Goal: Information Seeking & Learning: Learn about a topic

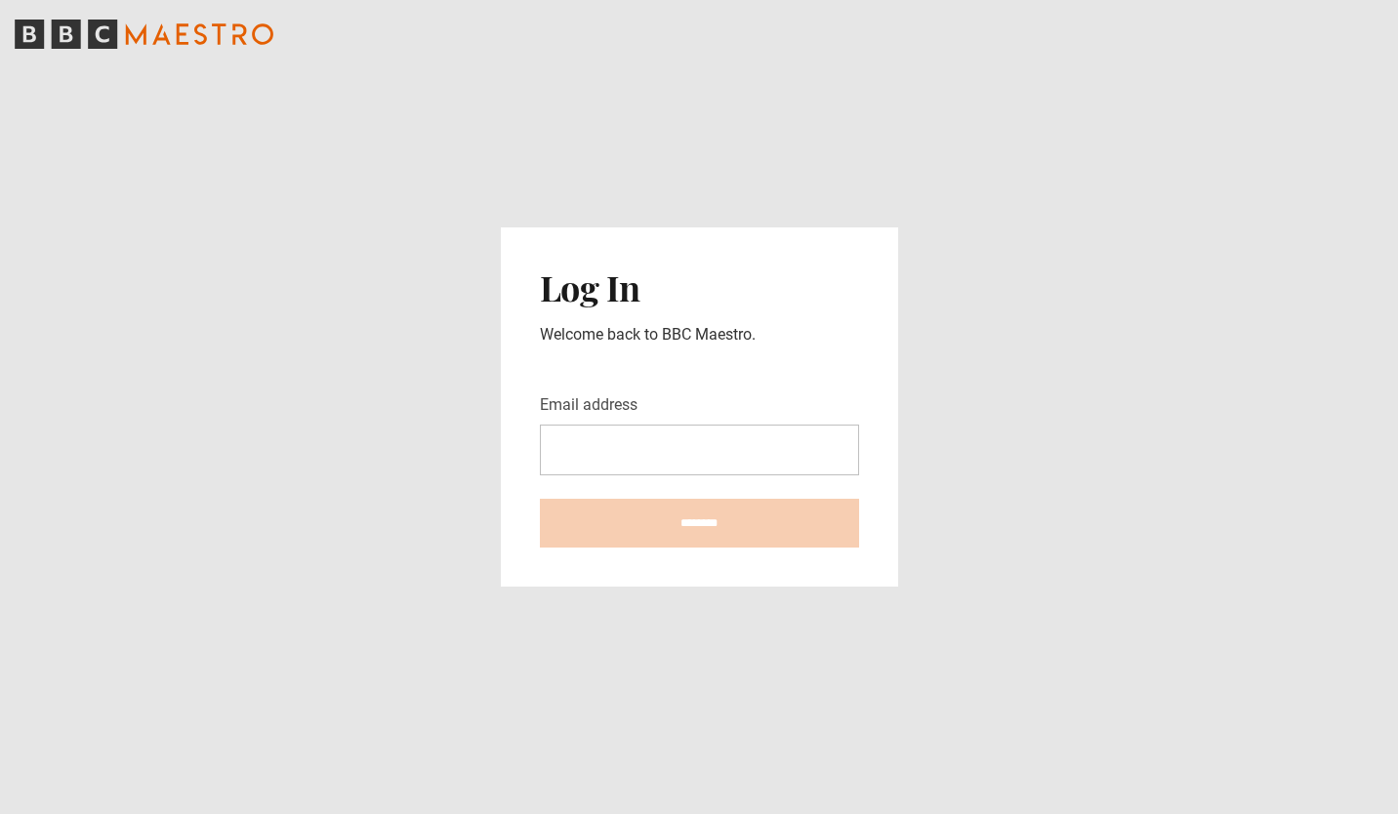
click at [697, 427] on input "Email address" at bounding box center [699, 450] width 319 height 51
type input "**********"
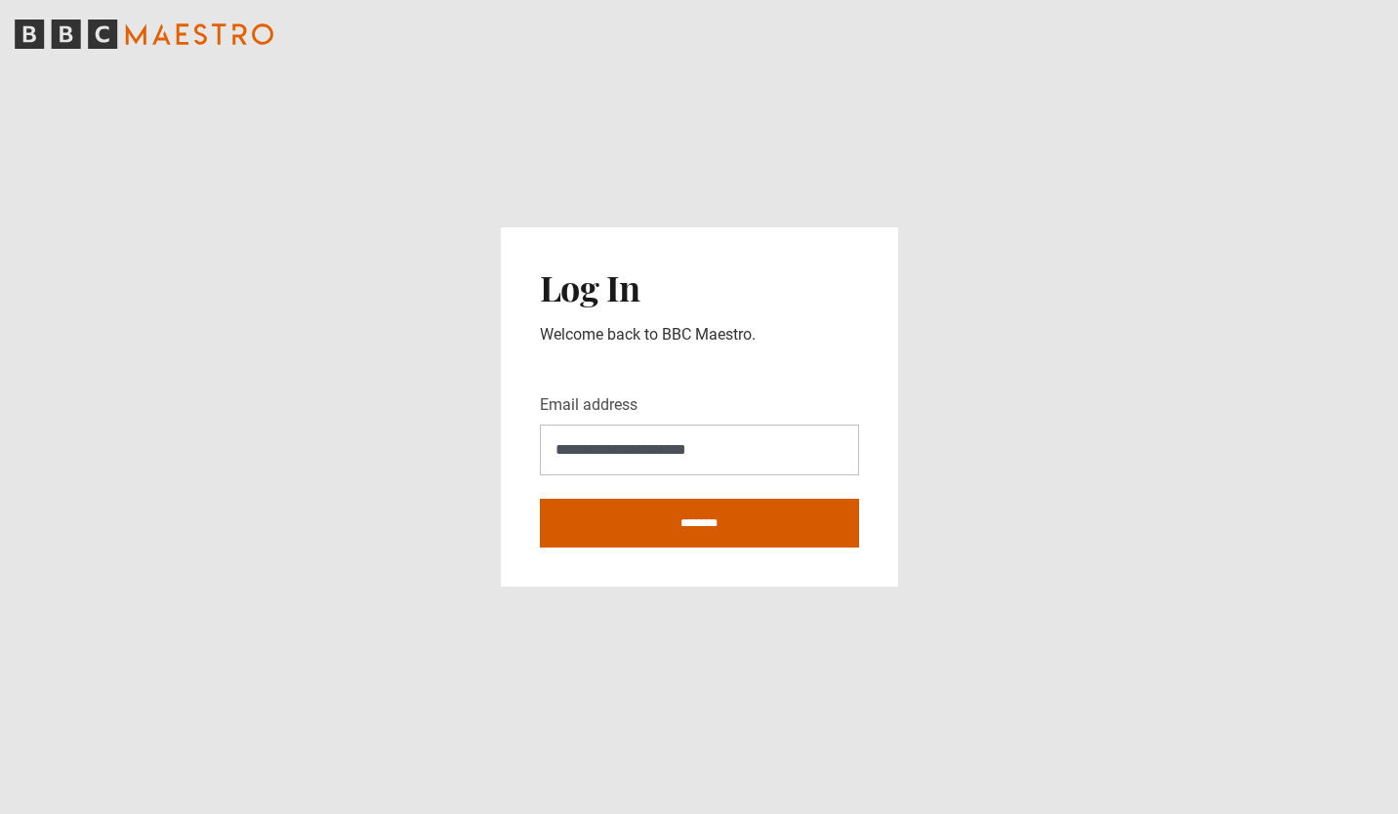
click at [658, 535] on input "********" at bounding box center [699, 523] width 319 height 49
type input "**********"
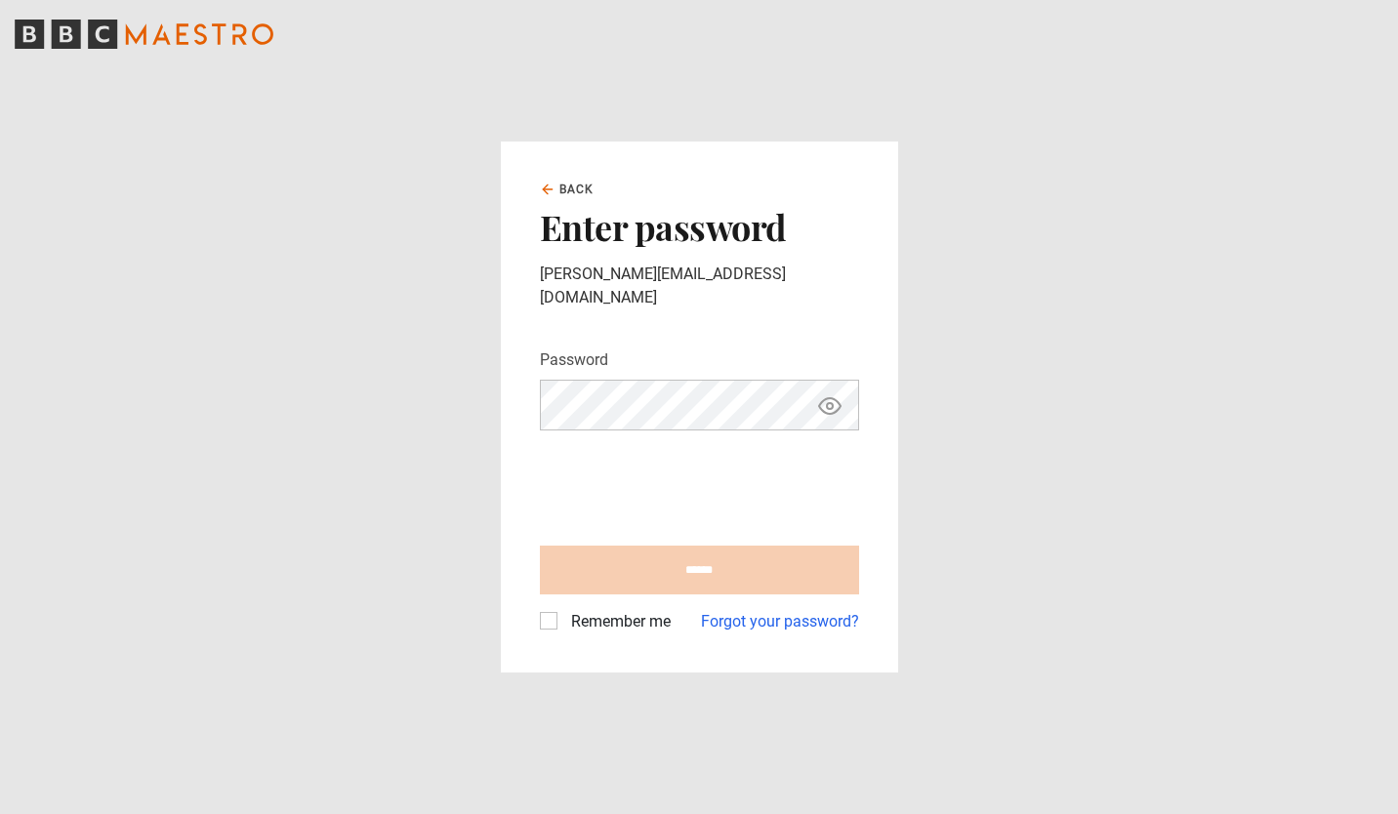
click at [731, 560] on input "******" at bounding box center [699, 570] width 319 height 49
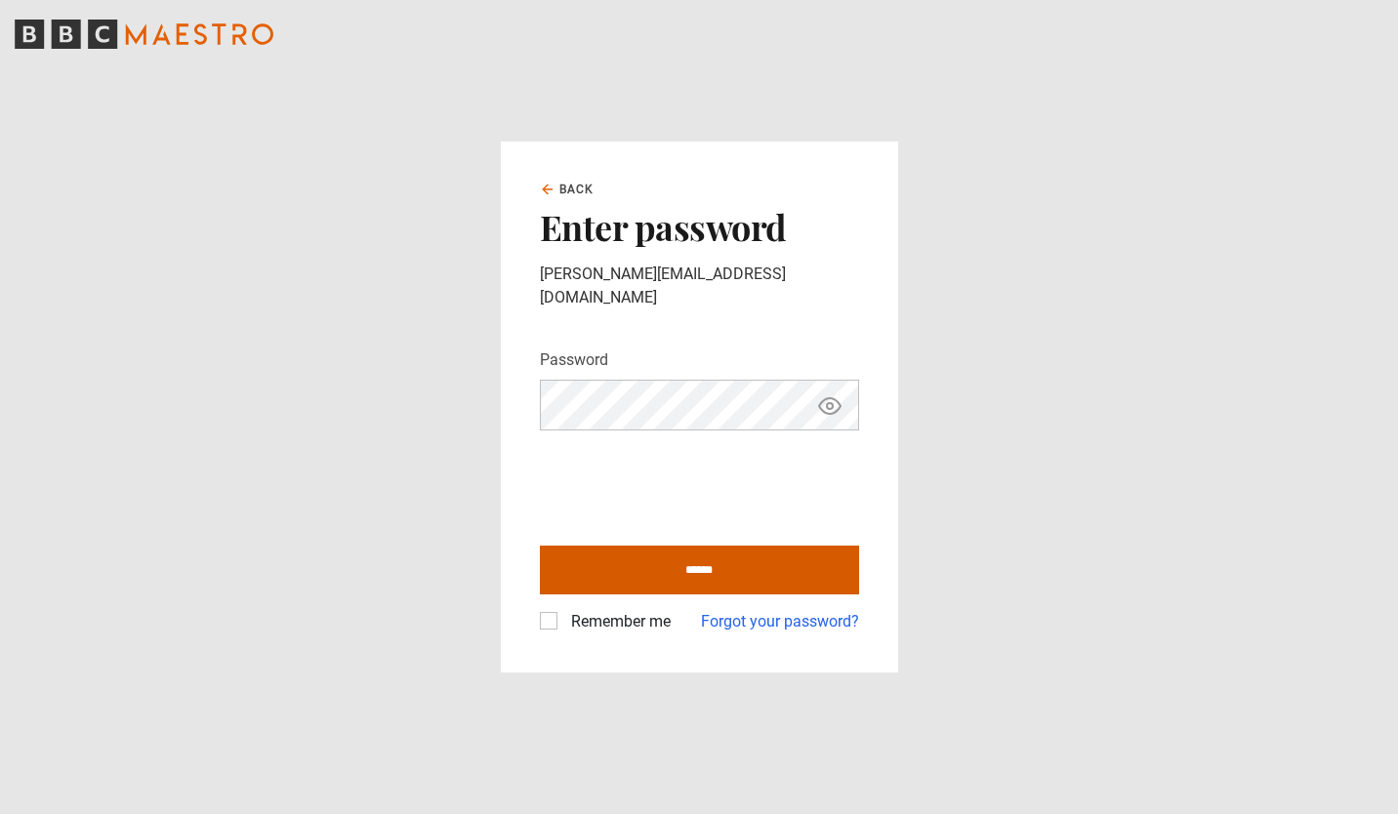
type input "**********"
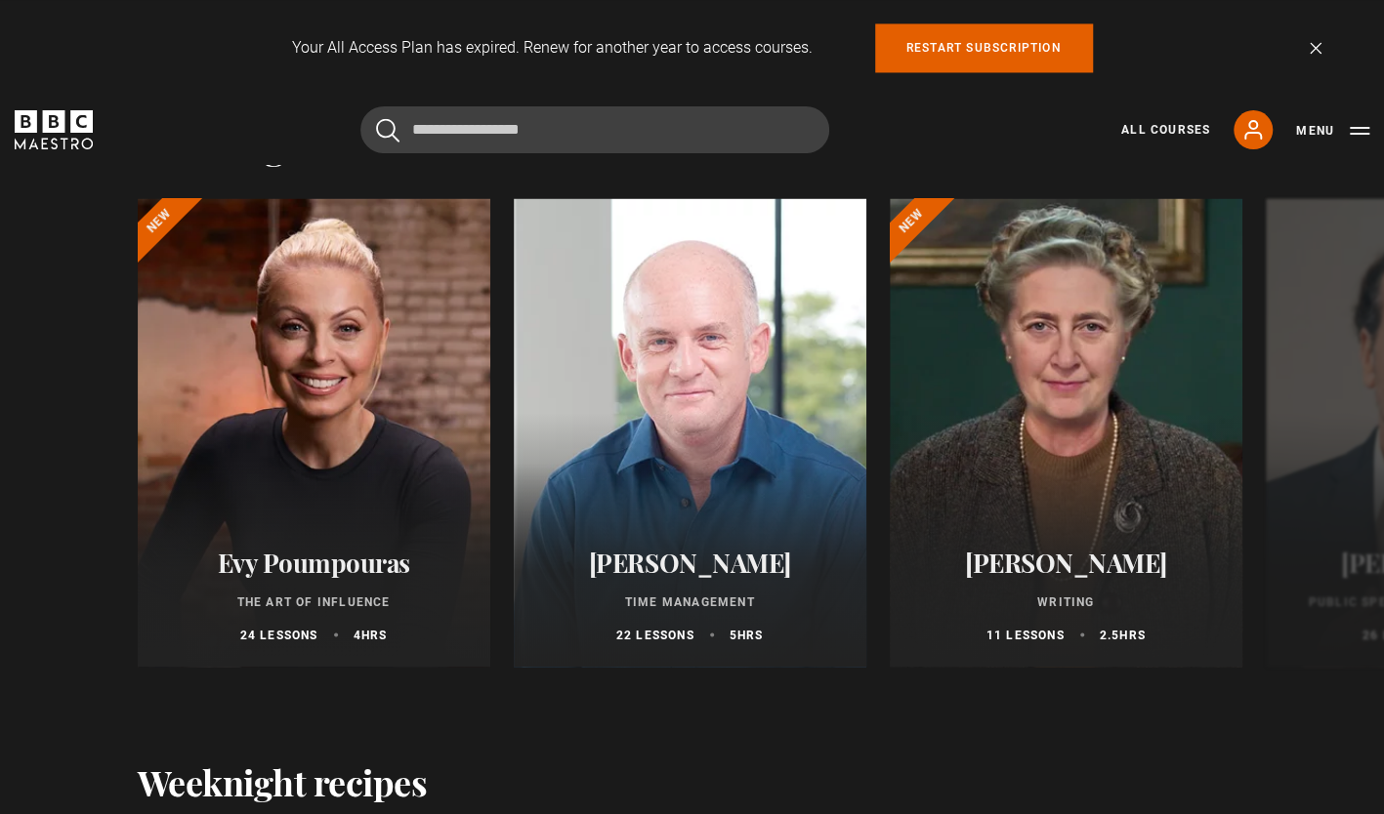
scroll to position [1844, 0]
click at [1336, 436] on button "Next" at bounding box center [1325, 435] width 49 height 49
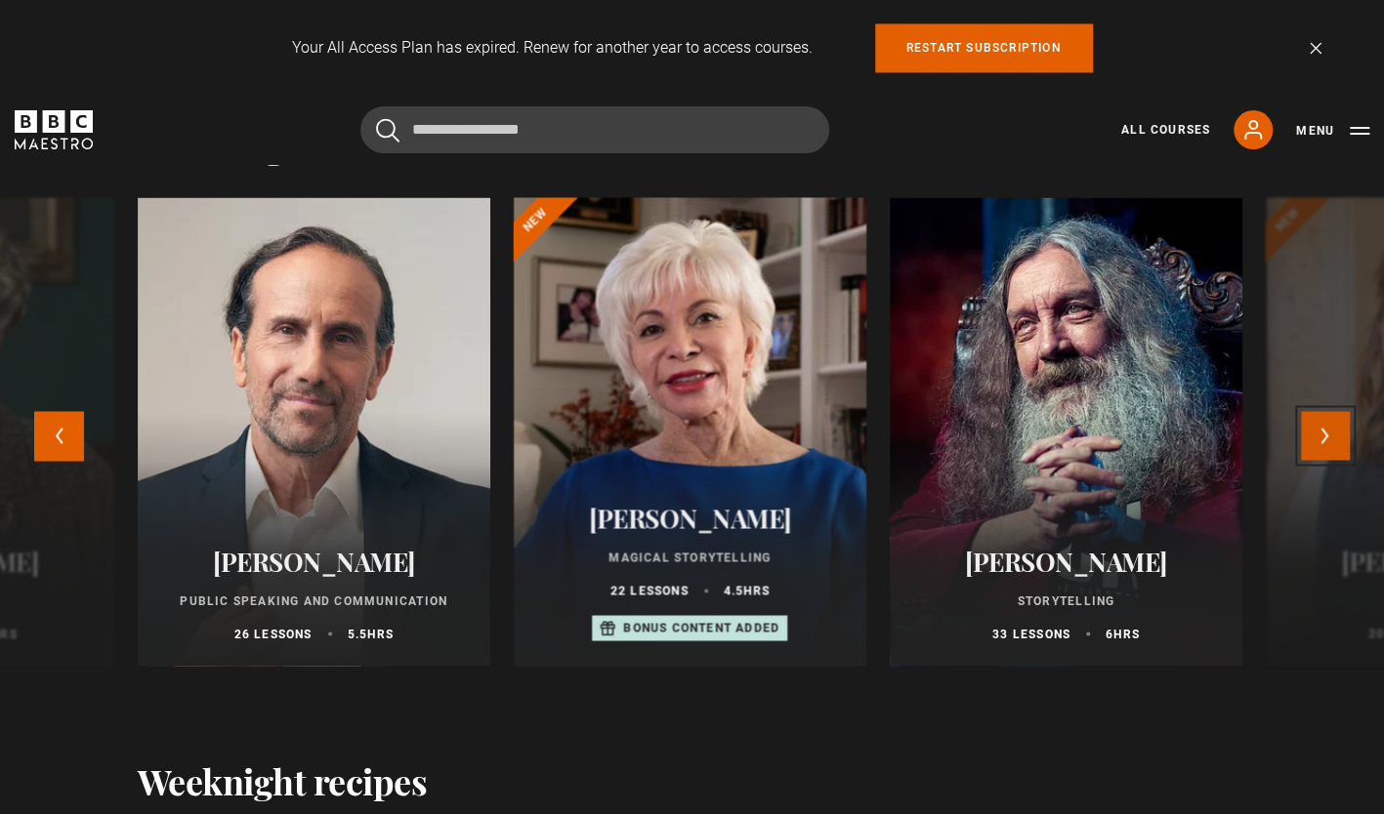
click at [1336, 436] on button "Next" at bounding box center [1325, 435] width 49 height 49
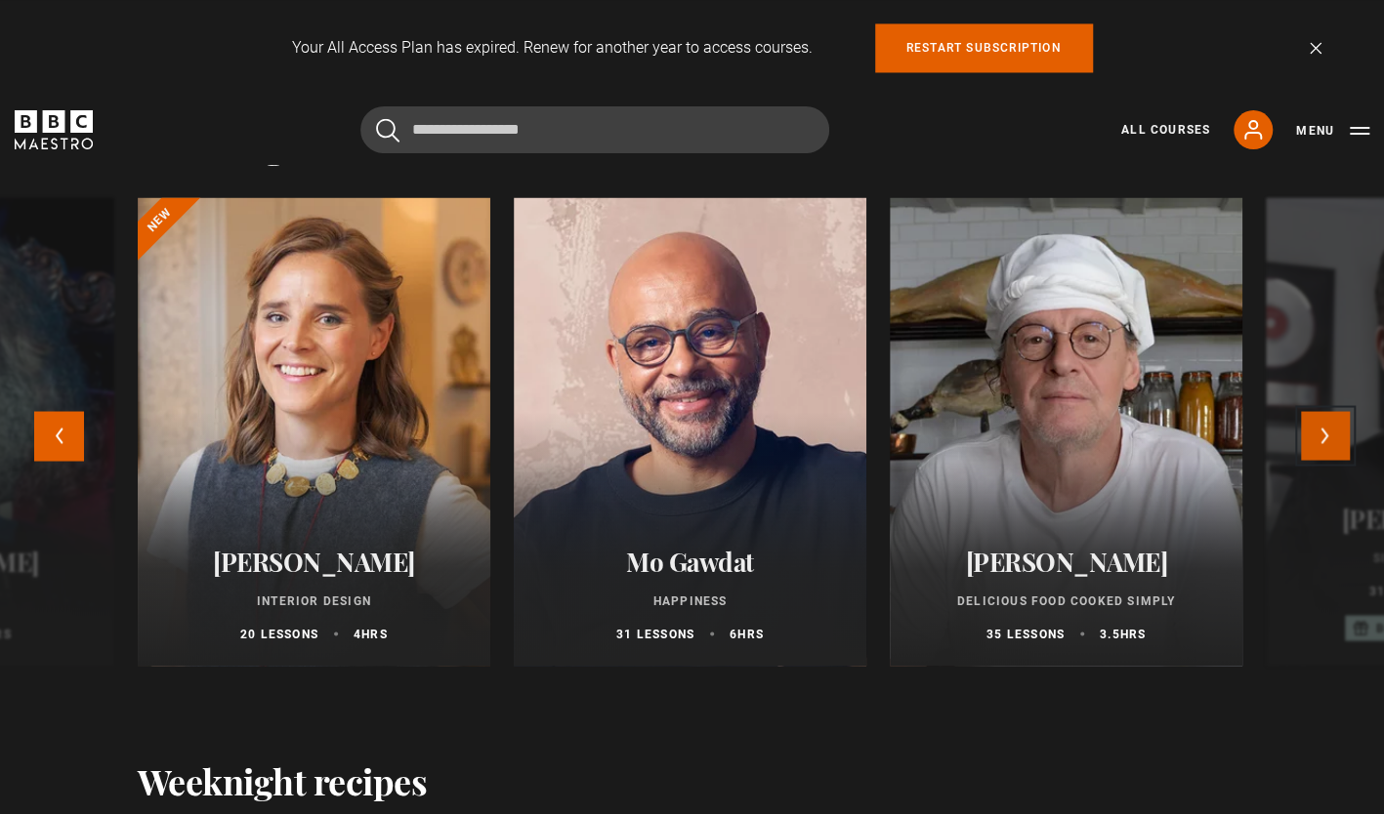
click at [1336, 436] on button "Next" at bounding box center [1325, 435] width 49 height 49
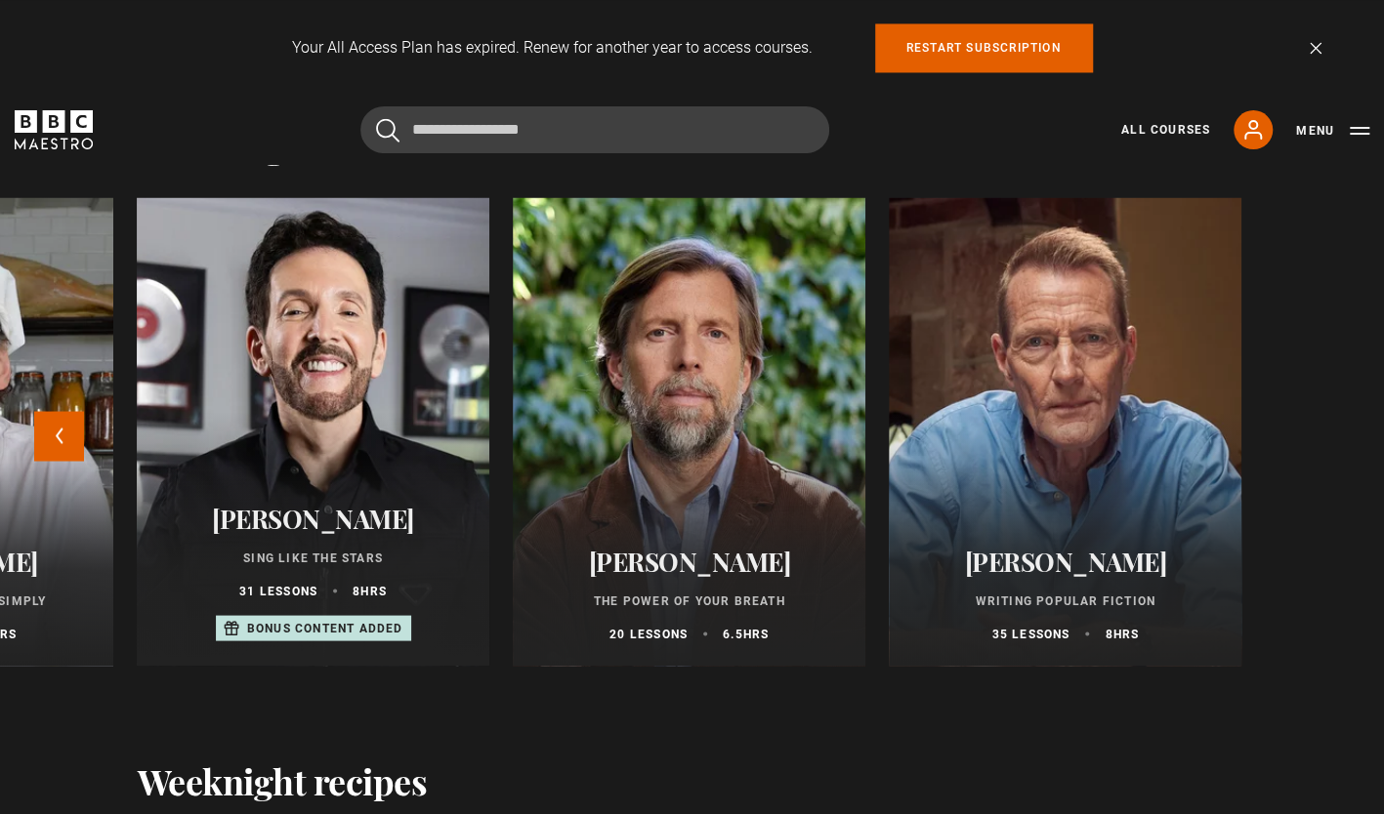
click at [713, 555] on h2 "[PERSON_NAME]" at bounding box center [689, 561] width 306 height 30
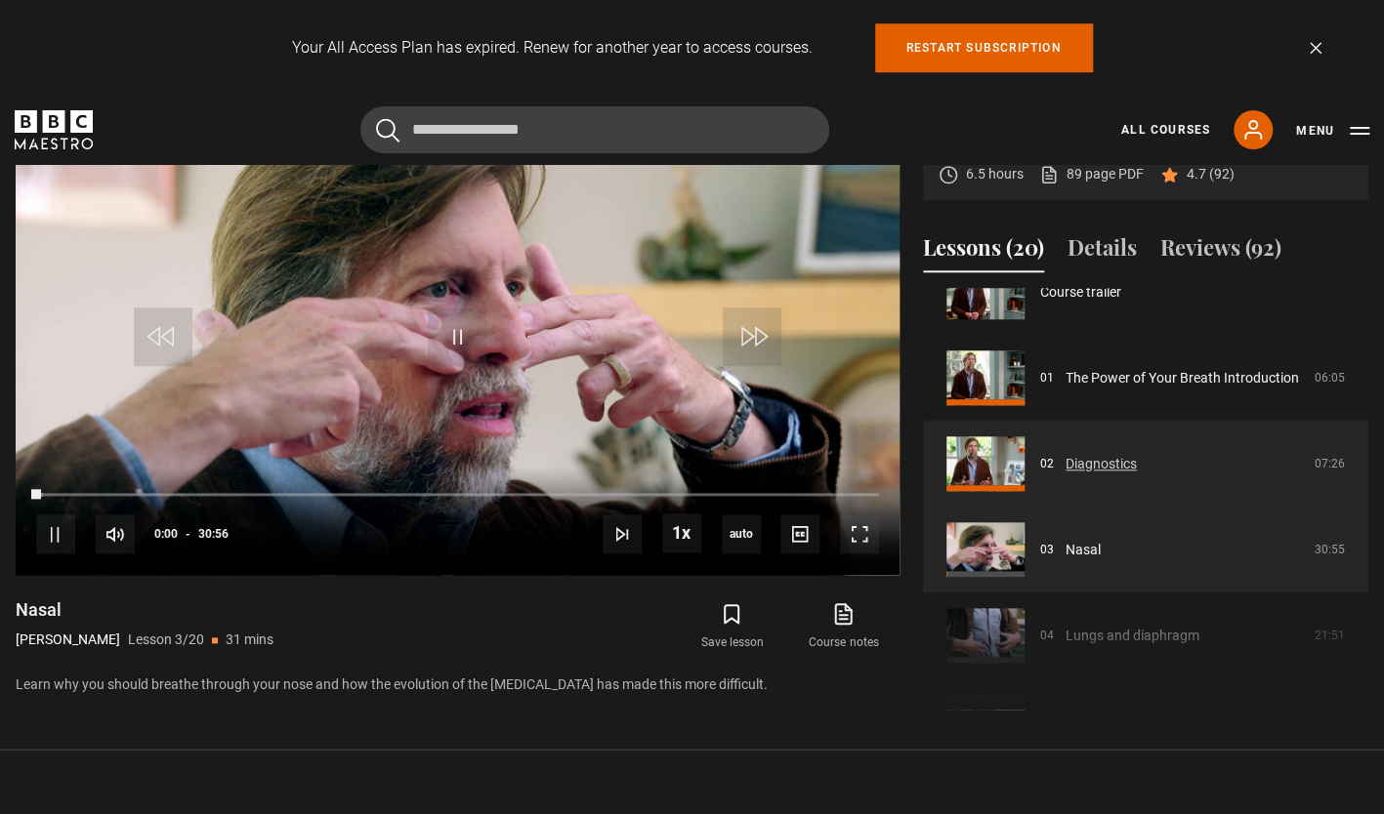
scroll to position [37, 0]
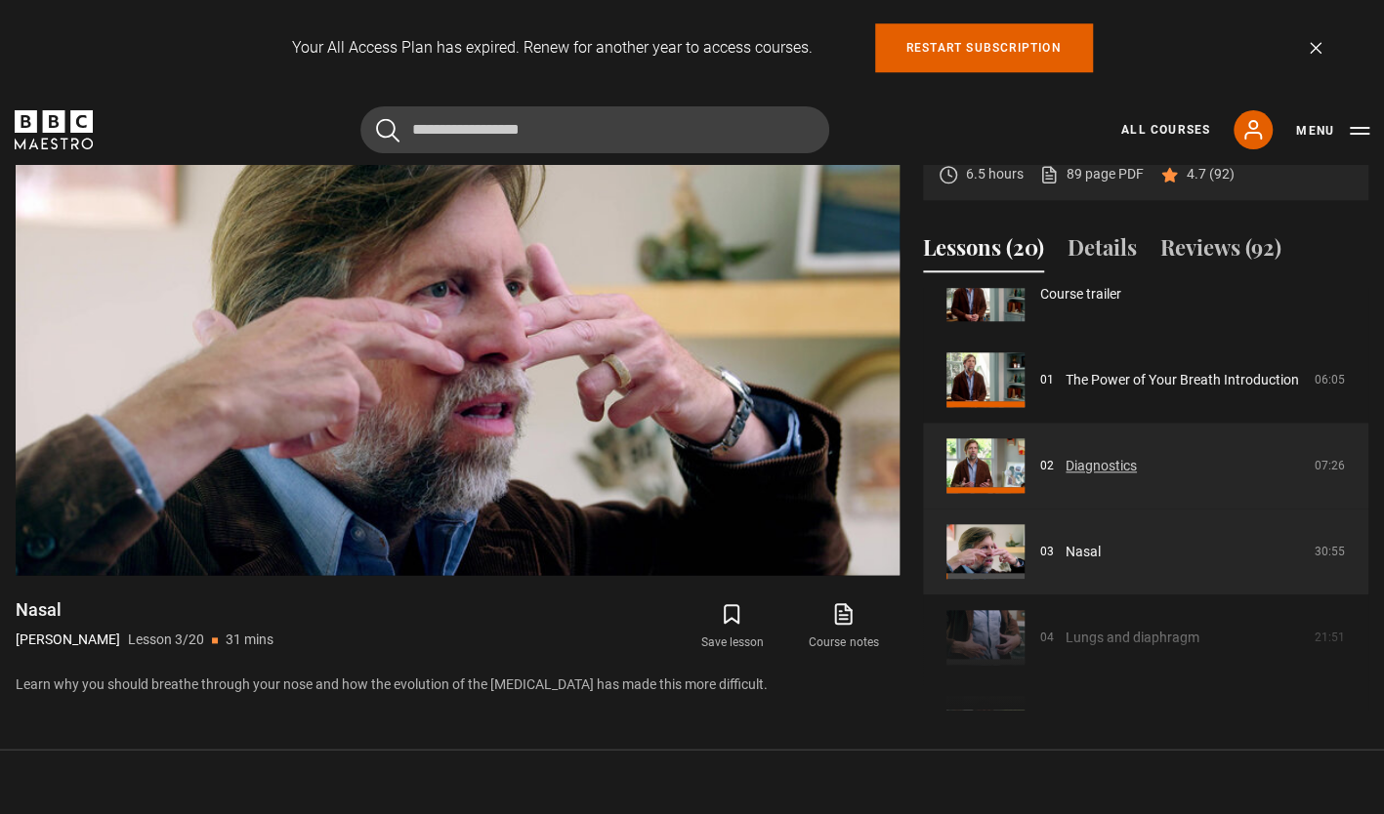
click at [1081, 463] on link "Diagnostics" at bounding box center [1100, 466] width 71 height 21
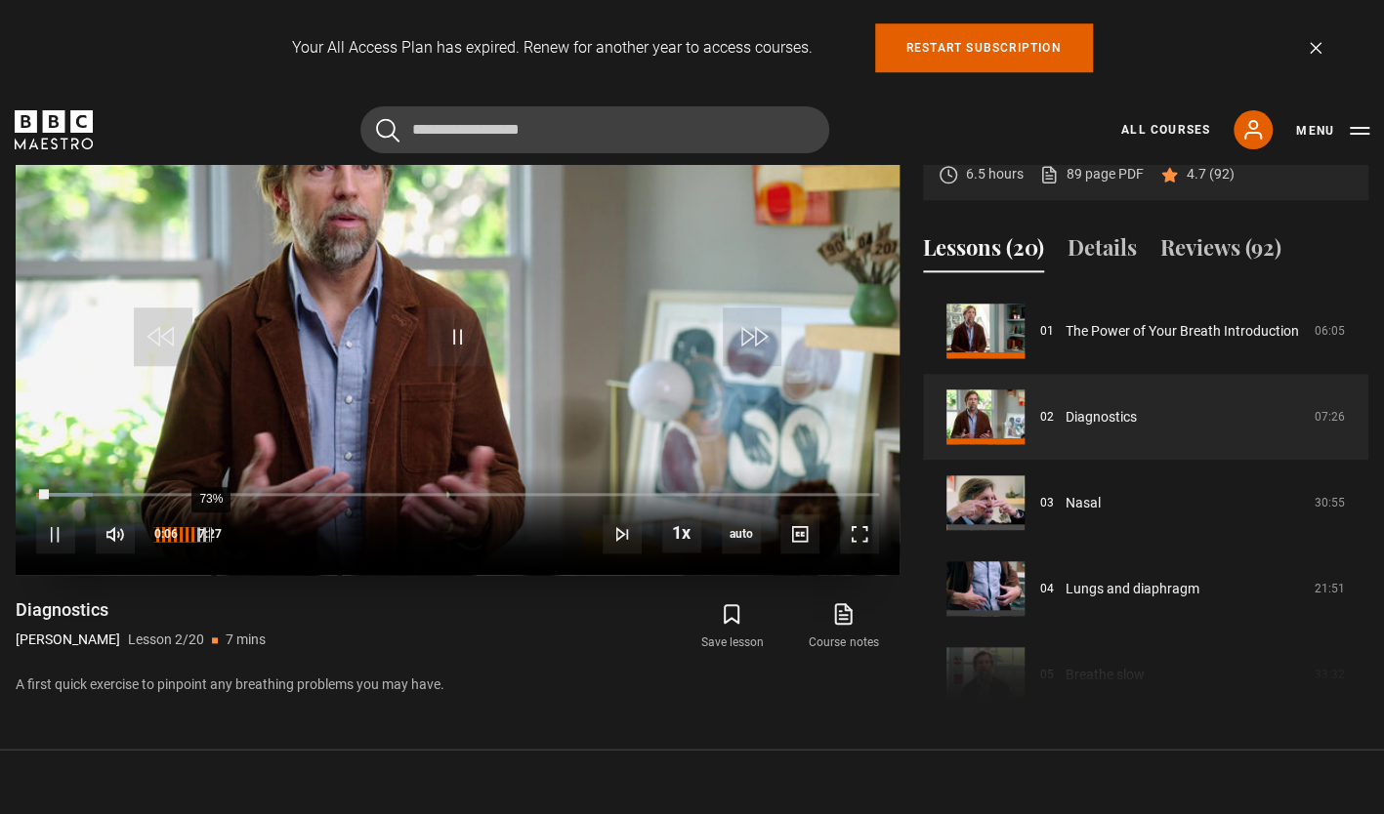
click at [210, 530] on div "73%" at bounding box center [210, 534] width 1 height 15
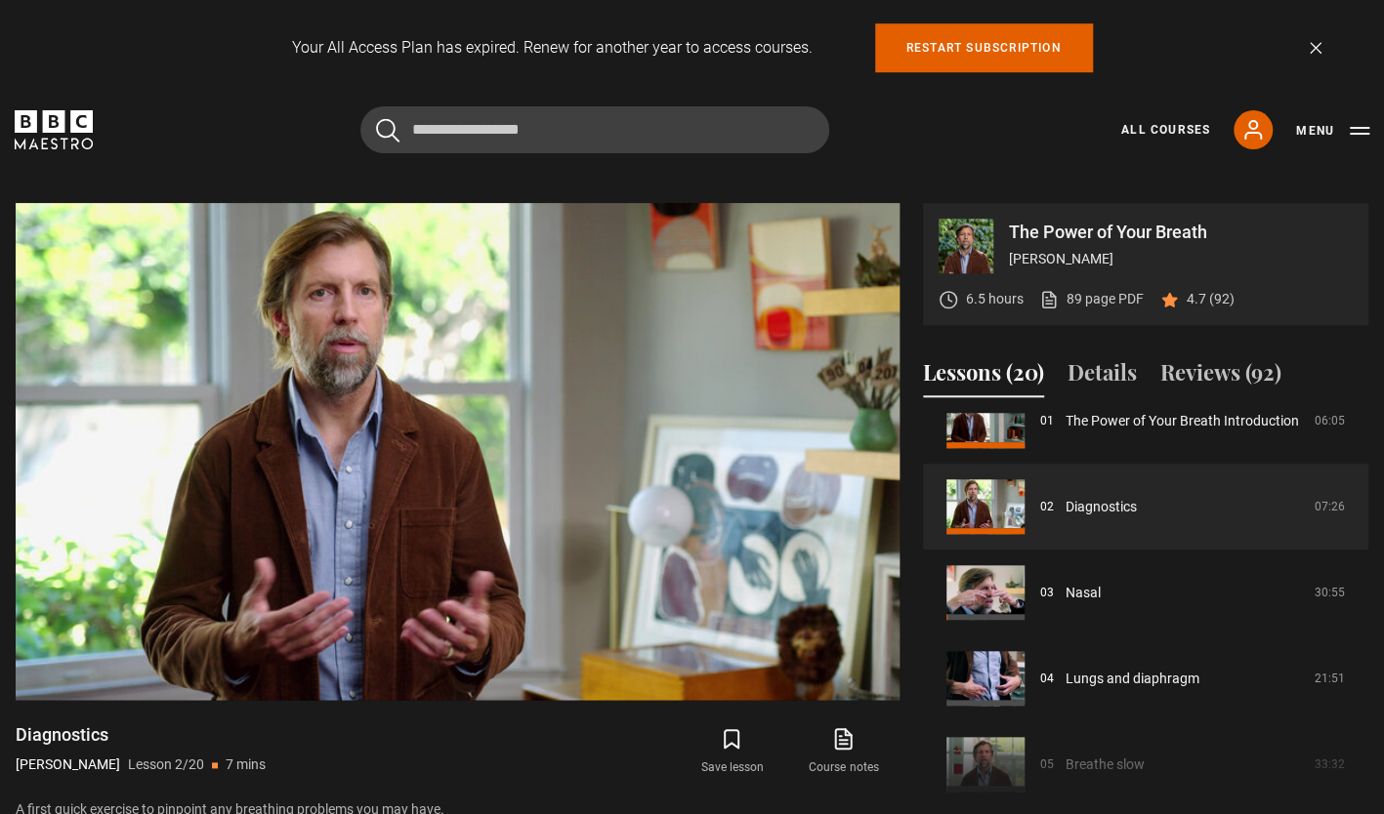
scroll to position [794, 0]
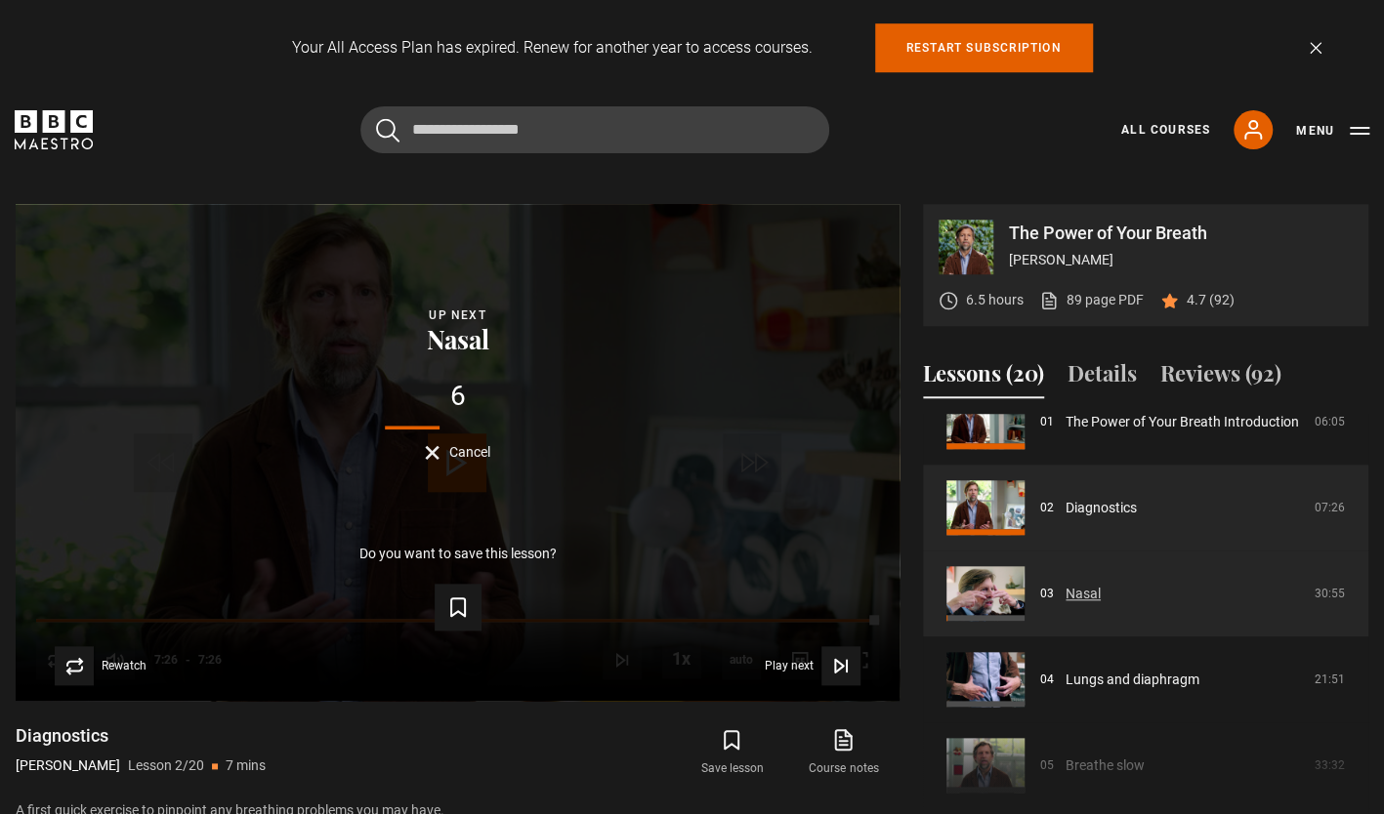
click at [1070, 595] on link "Nasal" at bounding box center [1082, 594] width 35 height 21
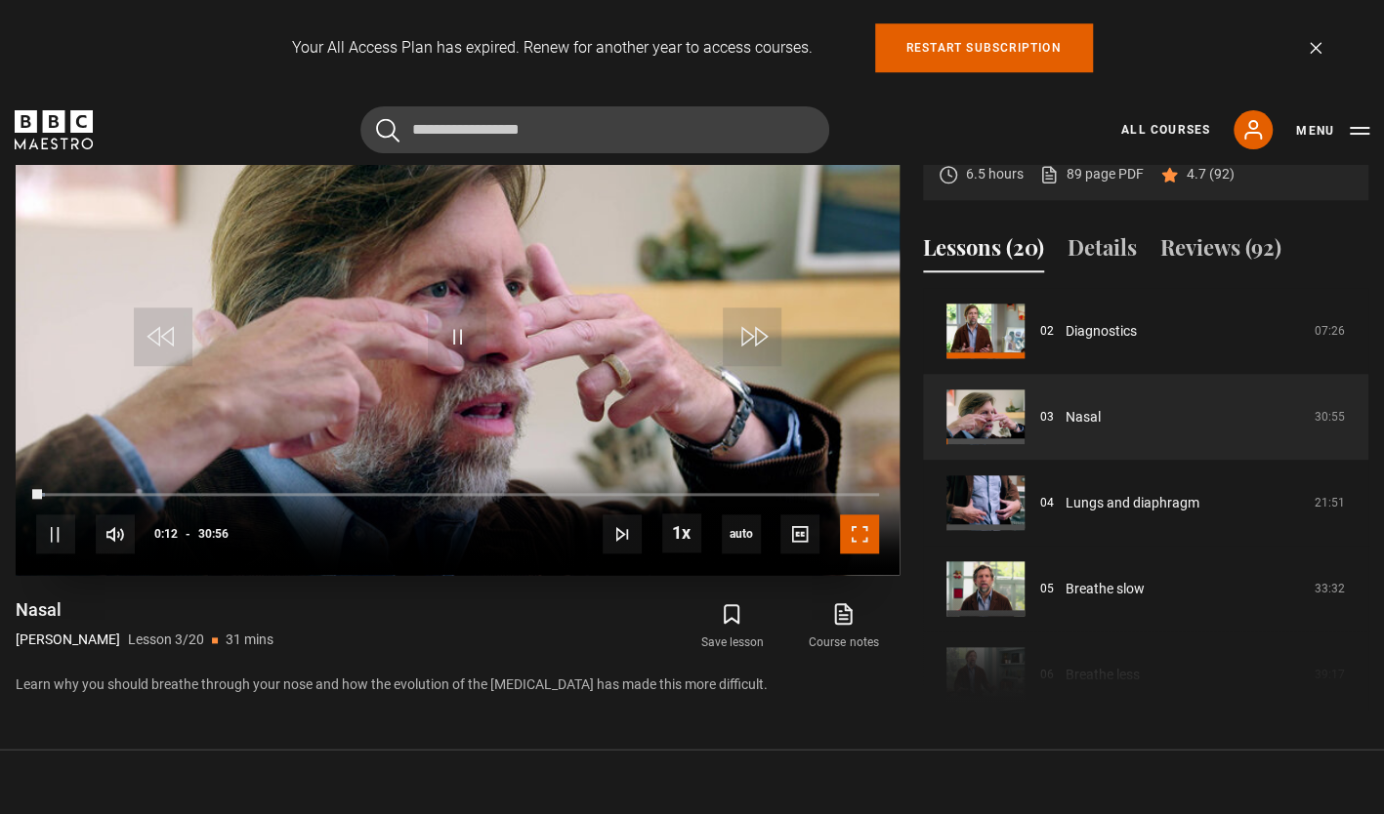
click at [856, 536] on span "Video Player" at bounding box center [859, 534] width 39 height 39
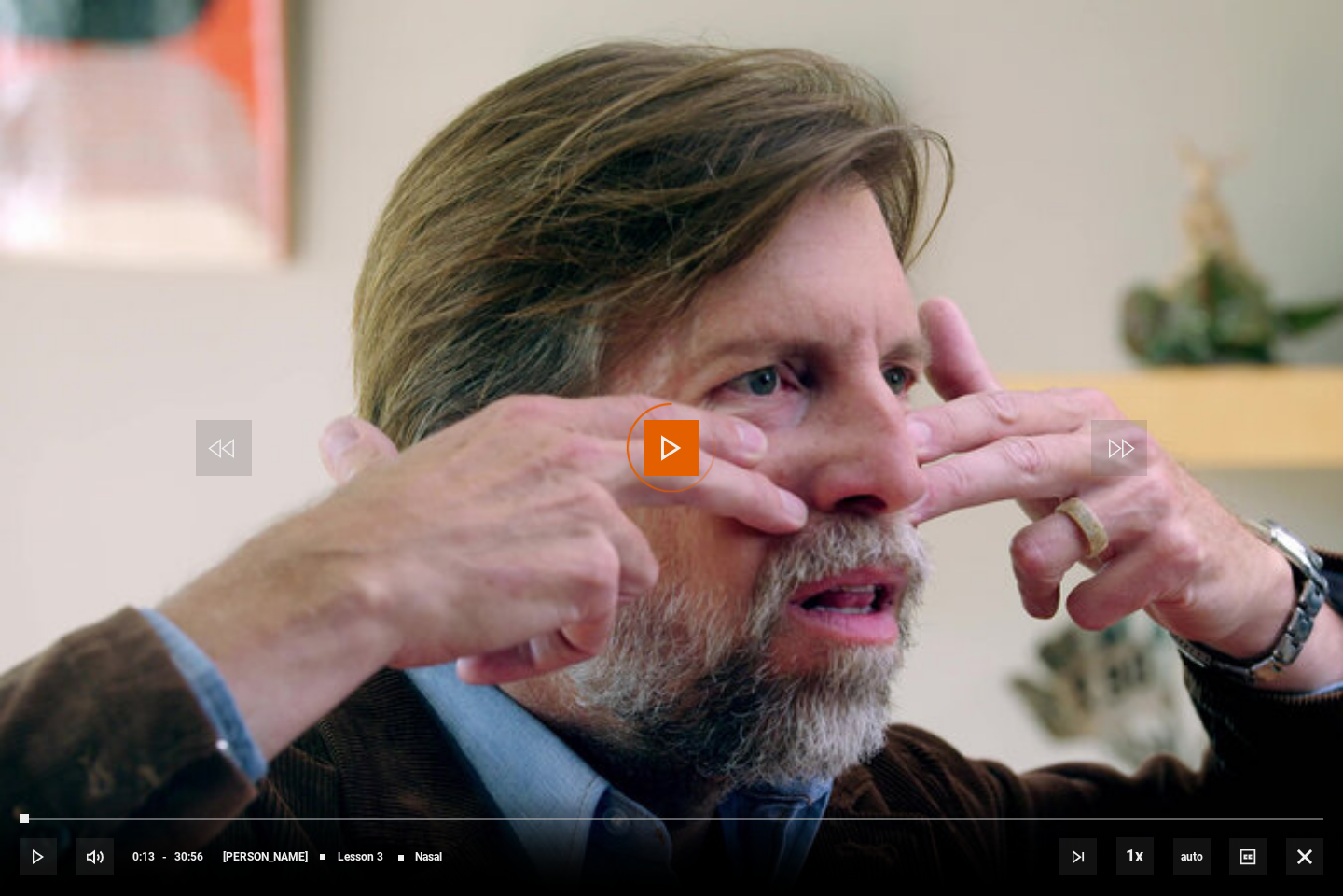
drag, startPoint x: 28, startPoint y: 820, endPoint x: 0, endPoint y: 818, distance: 28.1
click at [0, 778] on div "10s Skip Back 10 seconds Play 10s Skip Forward 10 seconds Loaded : 0.00% 00:02 …" at bounding box center [672, 843] width 1343 height 103
click at [33, 778] on span "Video Player" at bounding box center [38, 856] width 37 height 37
click at [678, 442] on span "Video Player" at bounding box center [672, 447] width 56 height 56
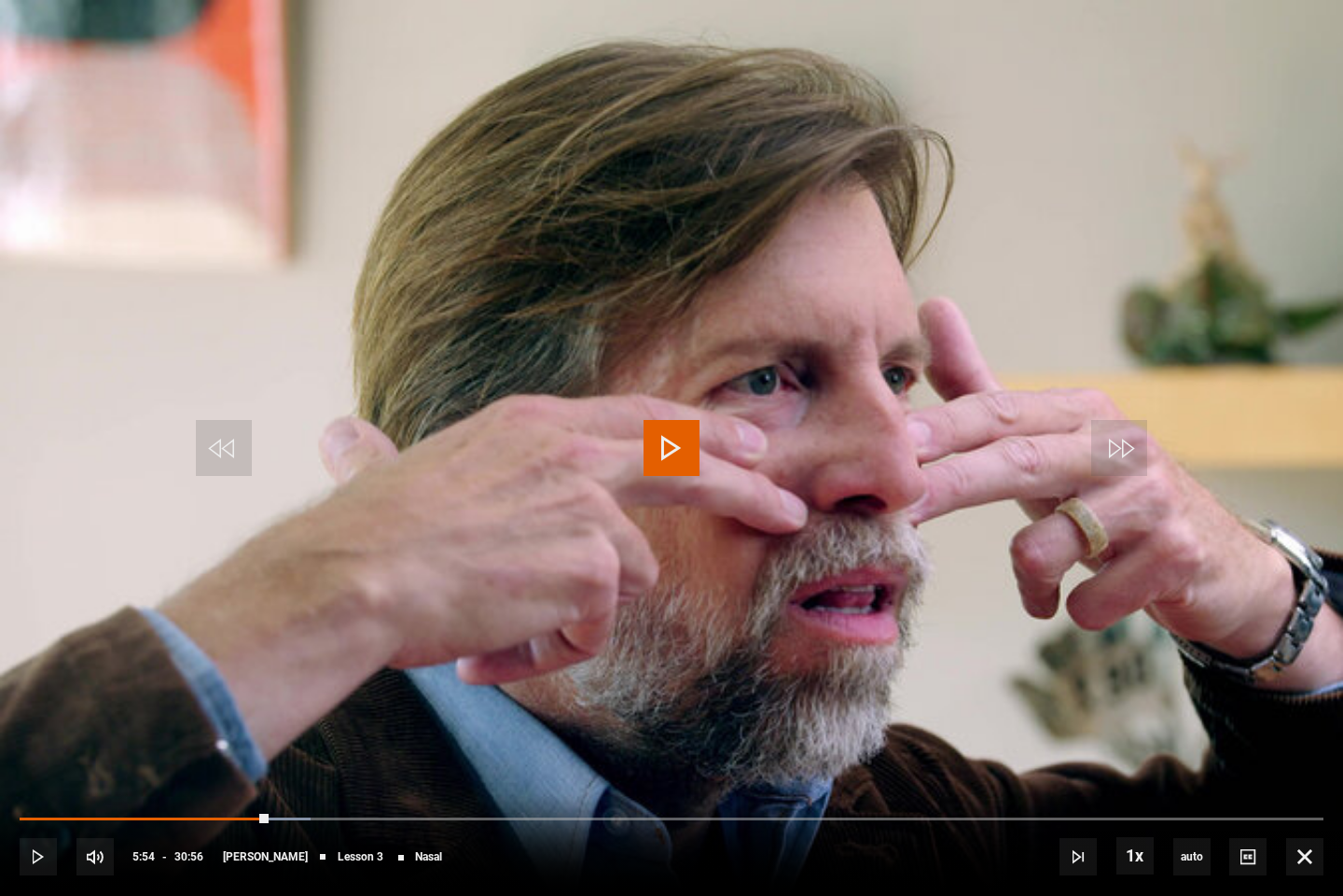
click at [678, 442] on span "Video Player" at bounding box center [672, 447] width 56 height 56
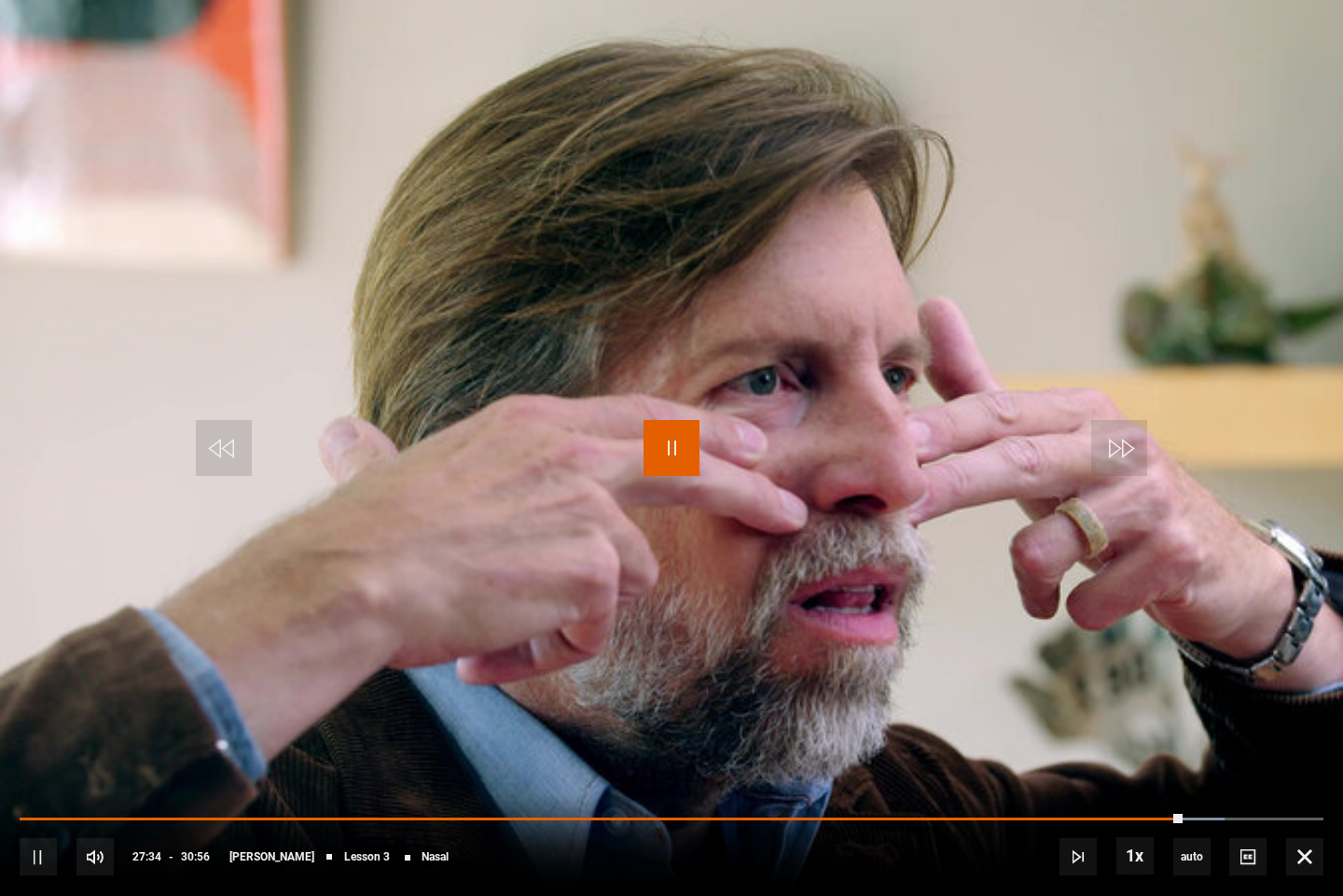
click at [673, 440] on span "Video Player" at bounding box center [672, 447] width 56 height 56
click at [677, 439] on span "Video Player" at bounding box center [672, 447] width 56 height 56
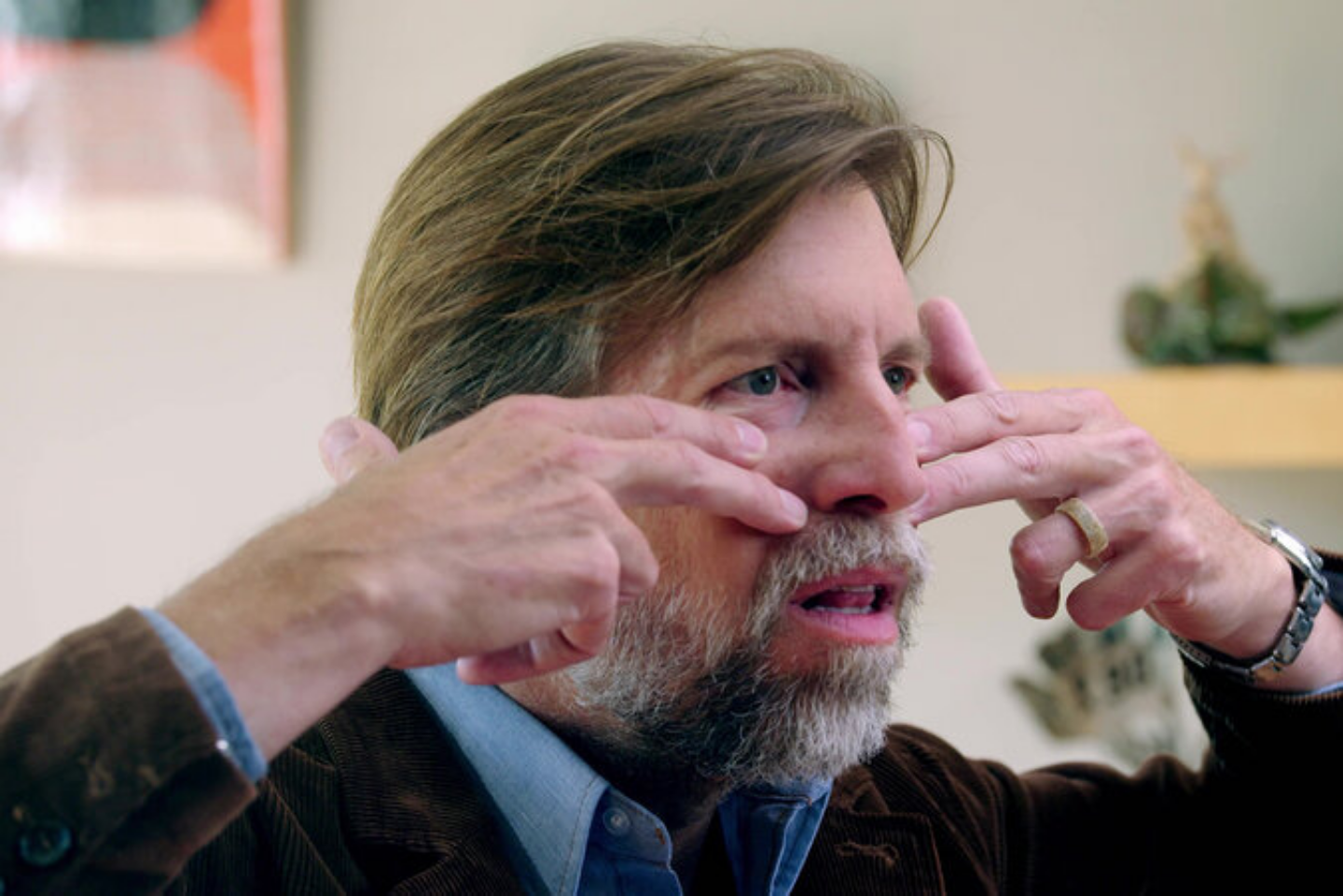
click at [866, 440] on video "Video Player" at bounding box center [672, 448] width 1343 height 896
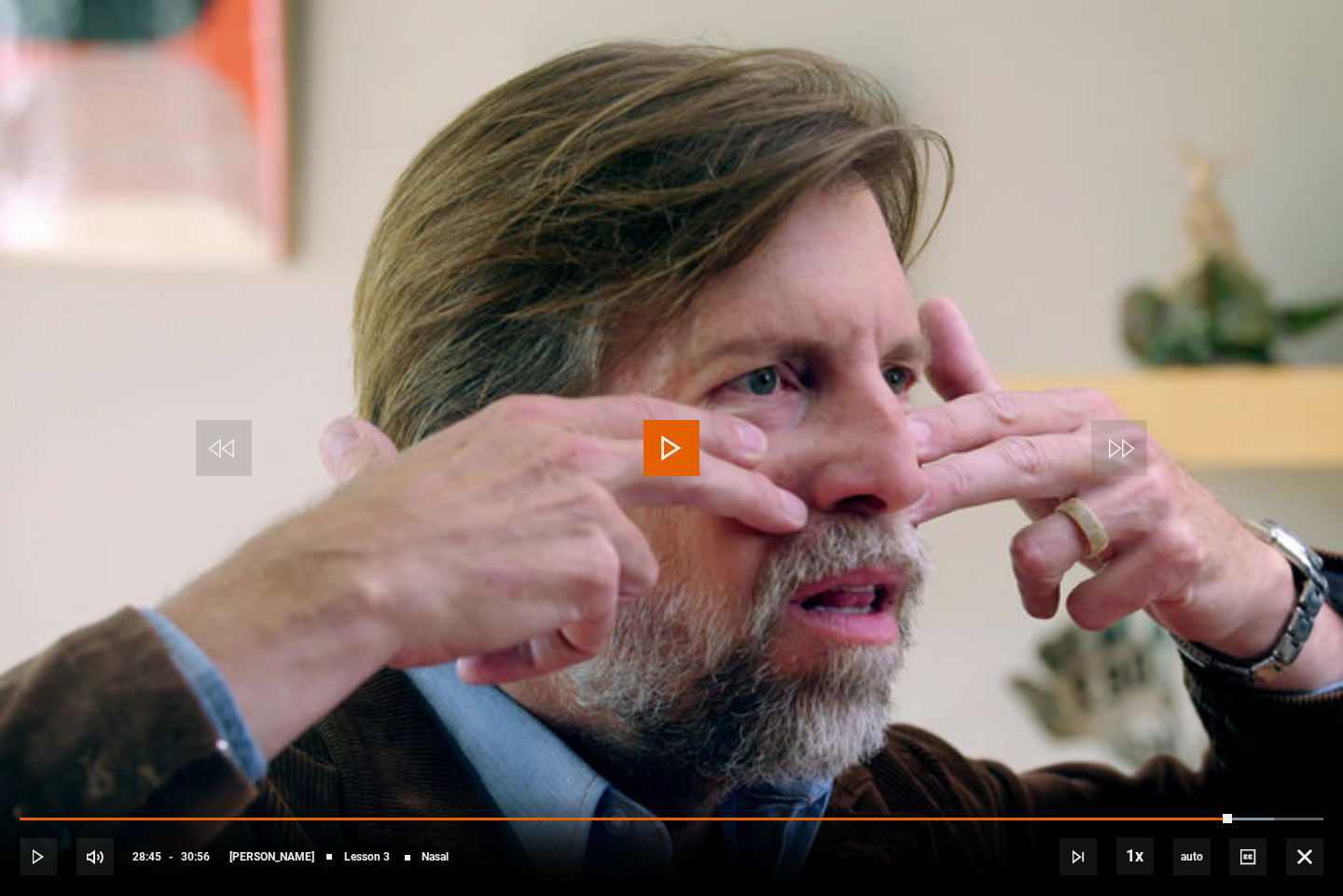
click at [866, 440] on video "Video Player" at bounding box center [672, 448] width 1343 height 896
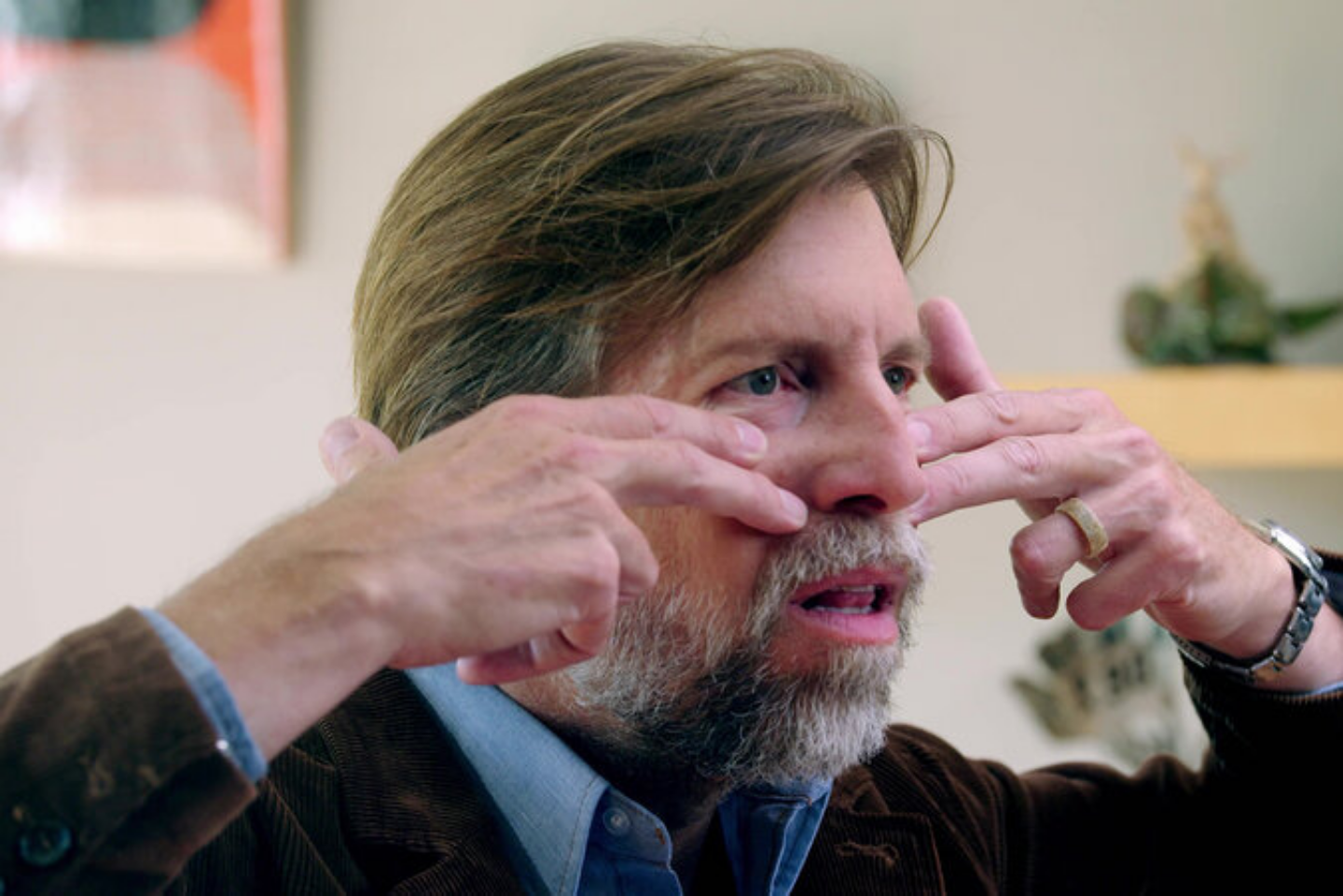
click at [1112, 778] on video "Video Player" at bounding box center [672, 448] width 1343 height 896
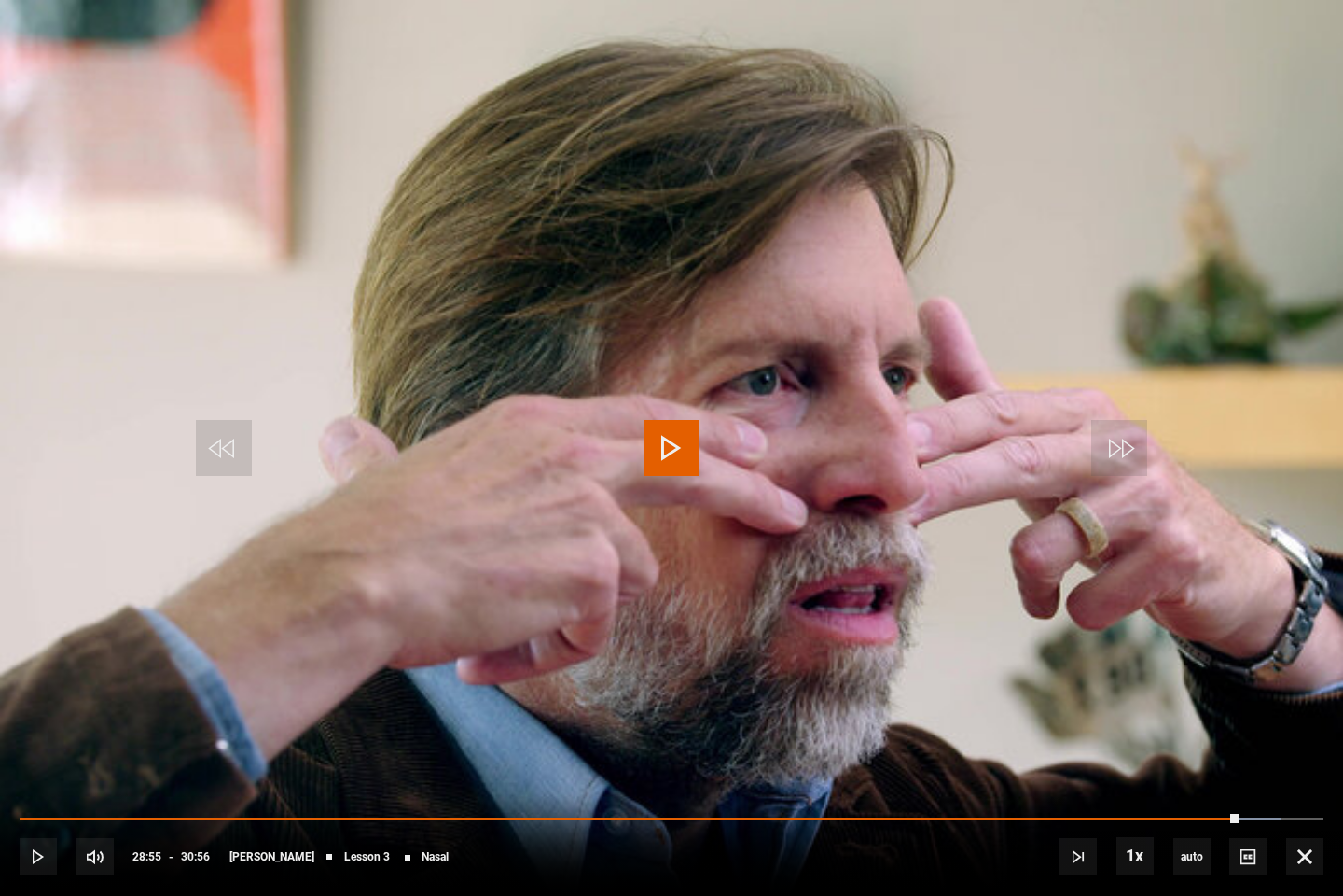
click at [1112, 778] on video "Video Player" at bounding box center [672, 448] width 1343 height 896
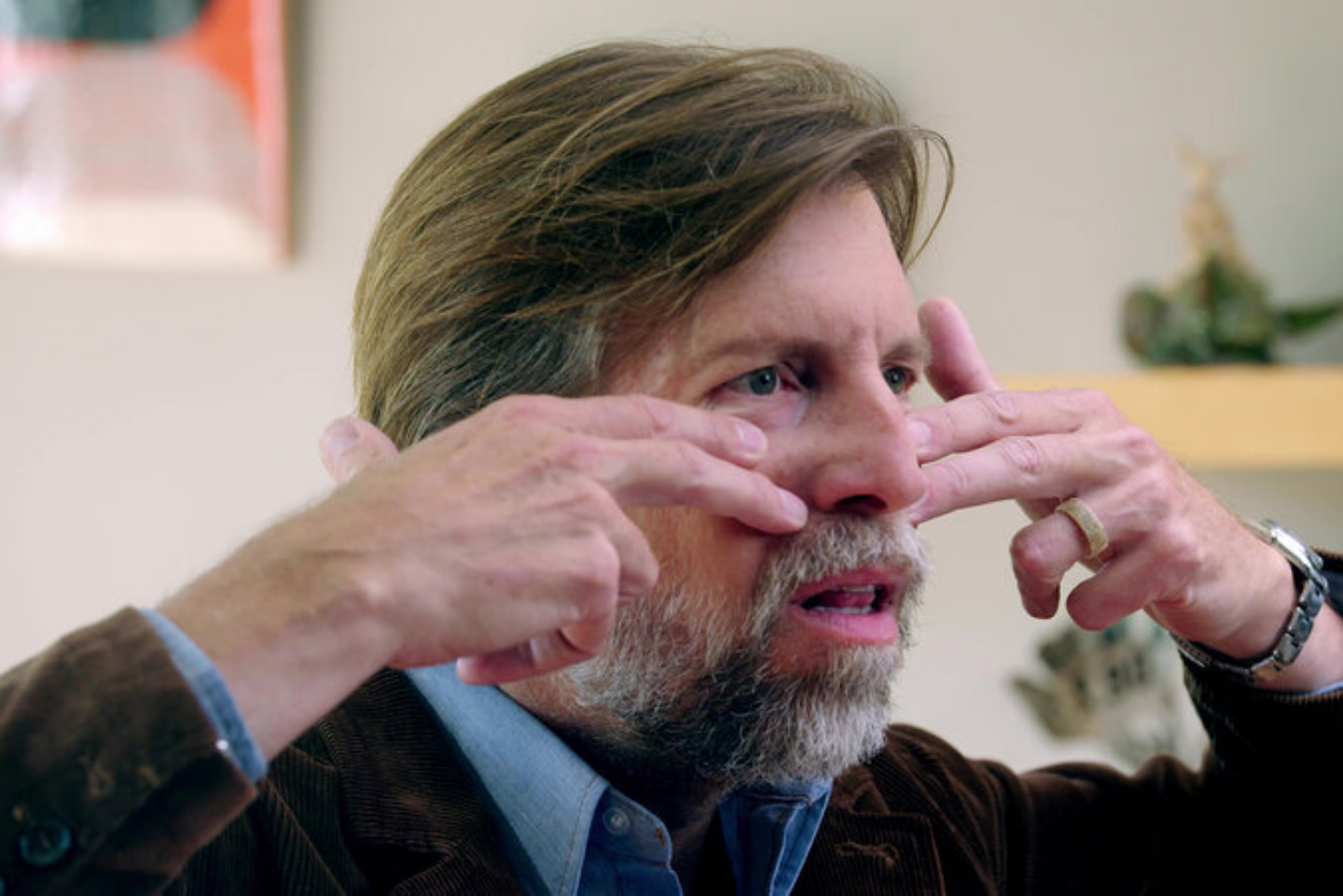
click at [1304, 681] on video "Video Player" at bounding box center [672, 448] width 1343 height 896
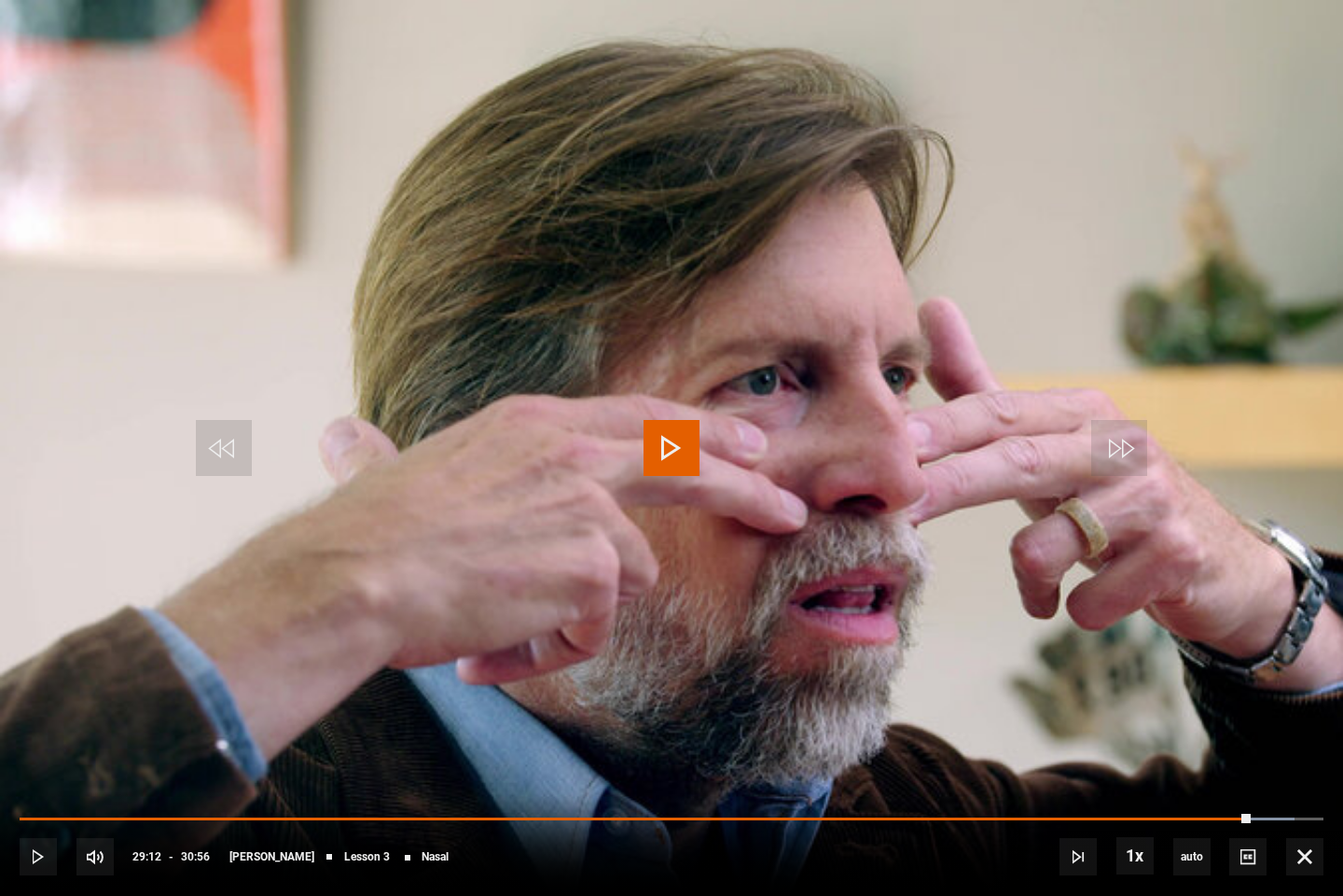
click at [1304, 681] on video "Video Player" at bounding box center [672, 448] width 1343 height 896
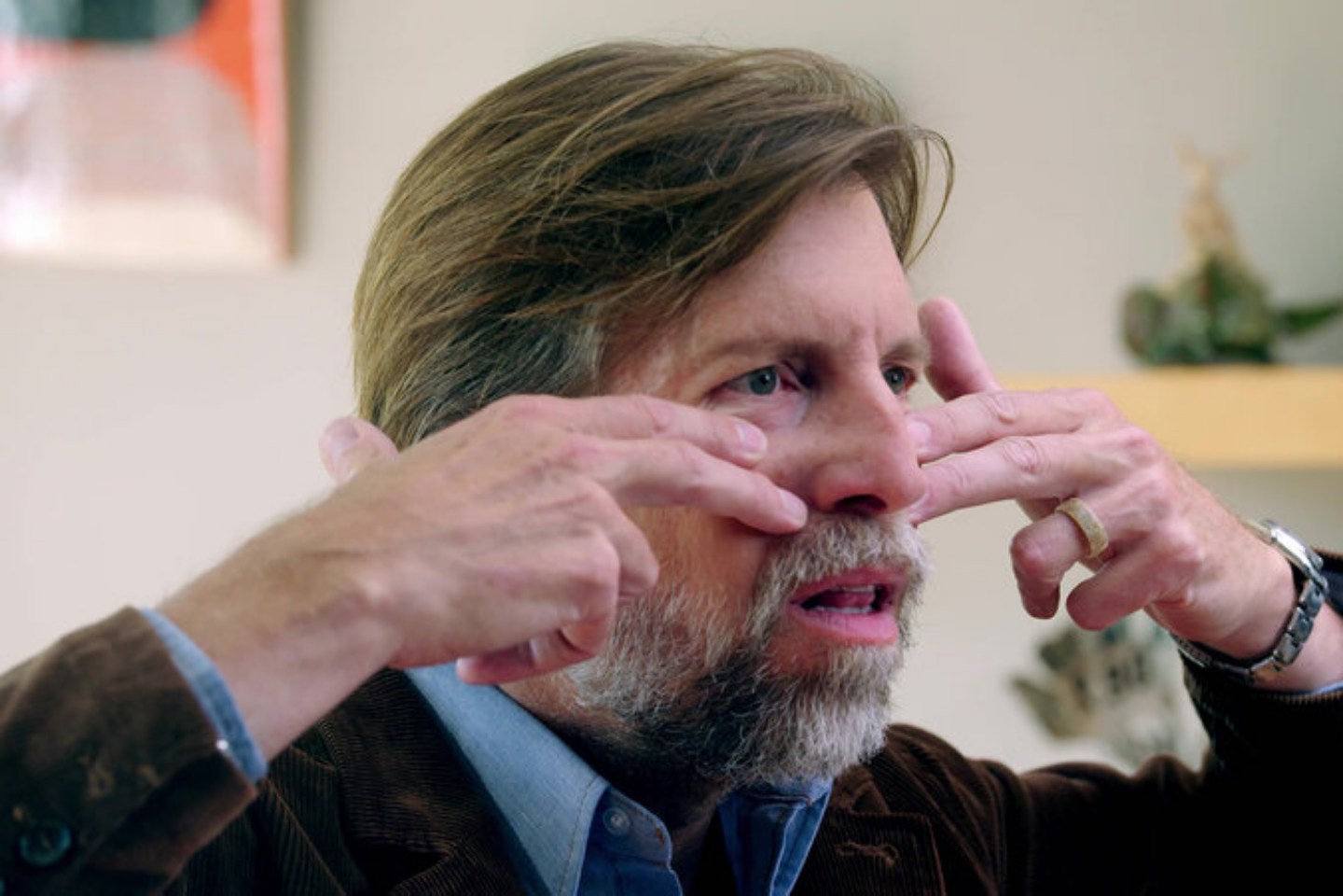
click at [612, 60] on video-js "Video Player is loading. Play Lesson Nasal 10s Skip Back 10 seconds Pause 10s S…" at bounding box center [672, 448] width 1343 height 896
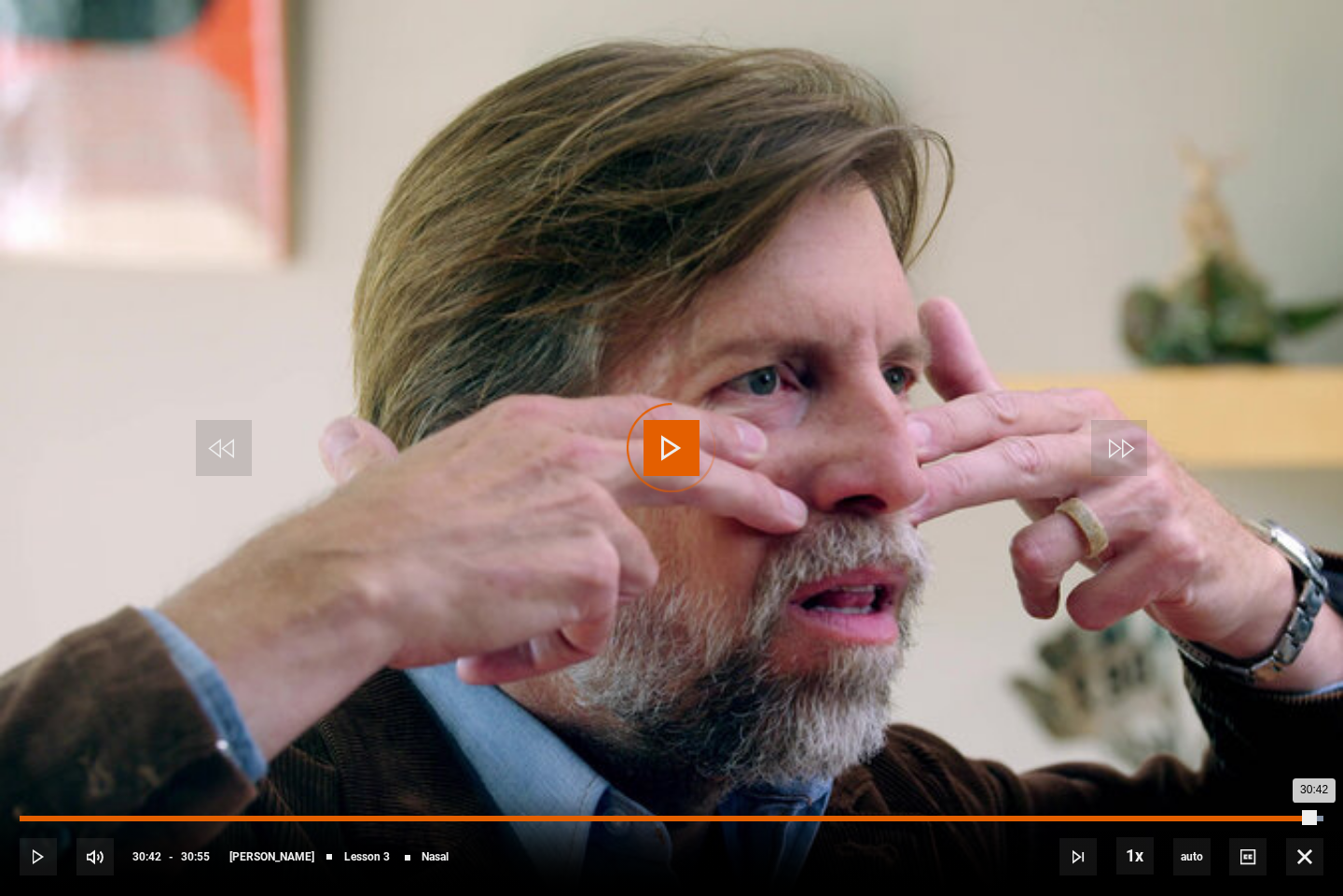
click at [1313, 778] on div "Loaded : 100.00% 30:42 30:42" at bounding box center [672, 819] width 1304 height 6
drag, startPoint x: 1313, startPoint y: 818, endPoint x: 1324, endPoint y: 818, distance: 11.0
click at [1321, 778] on div "Loaded : 100.00% 30:45 30:42" at bounding box center [672, 819] width 1304 height 6
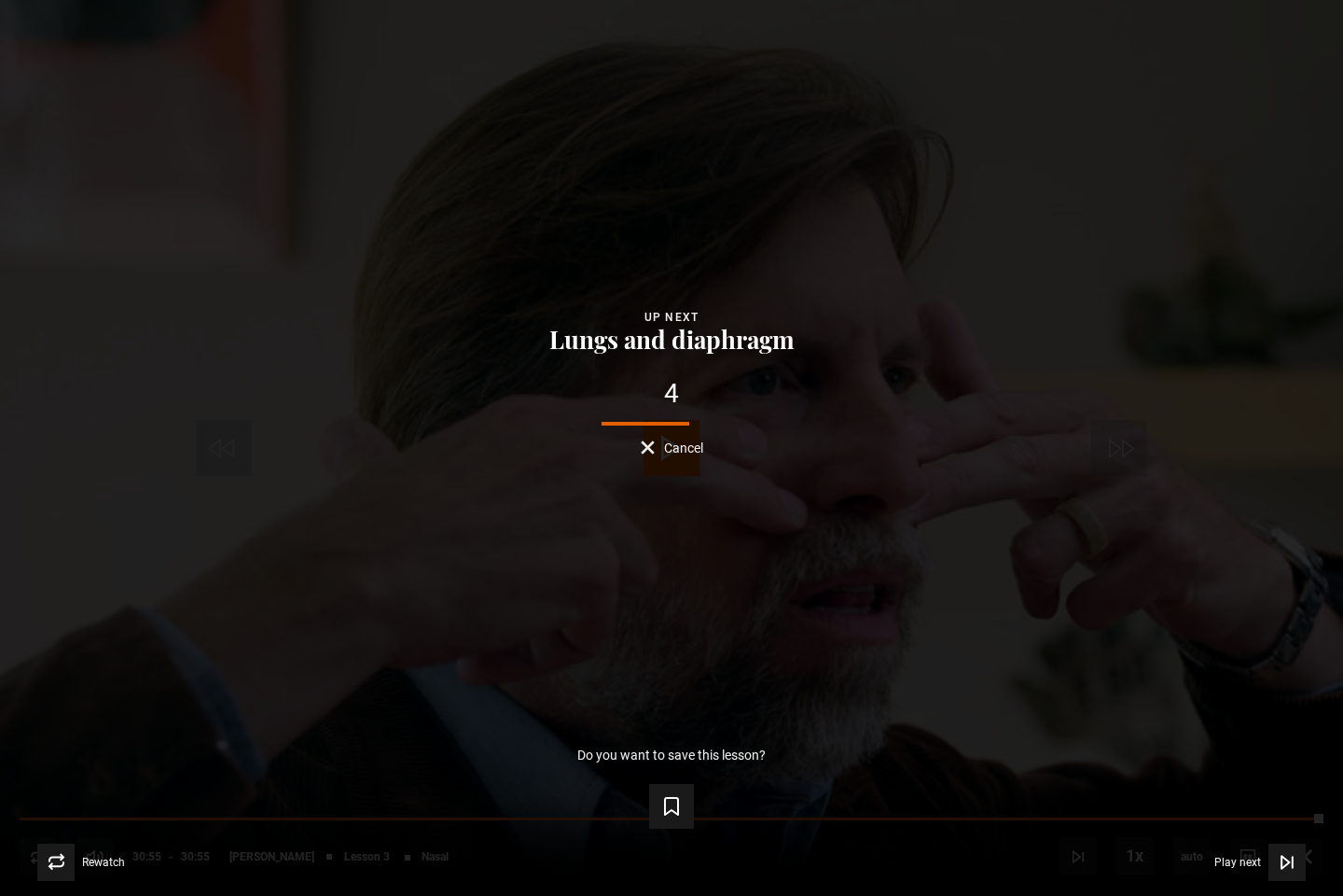
click at [663, 345] on button "Lungs and diaphragm" at bounding box center [672, 339] width 257 height 26
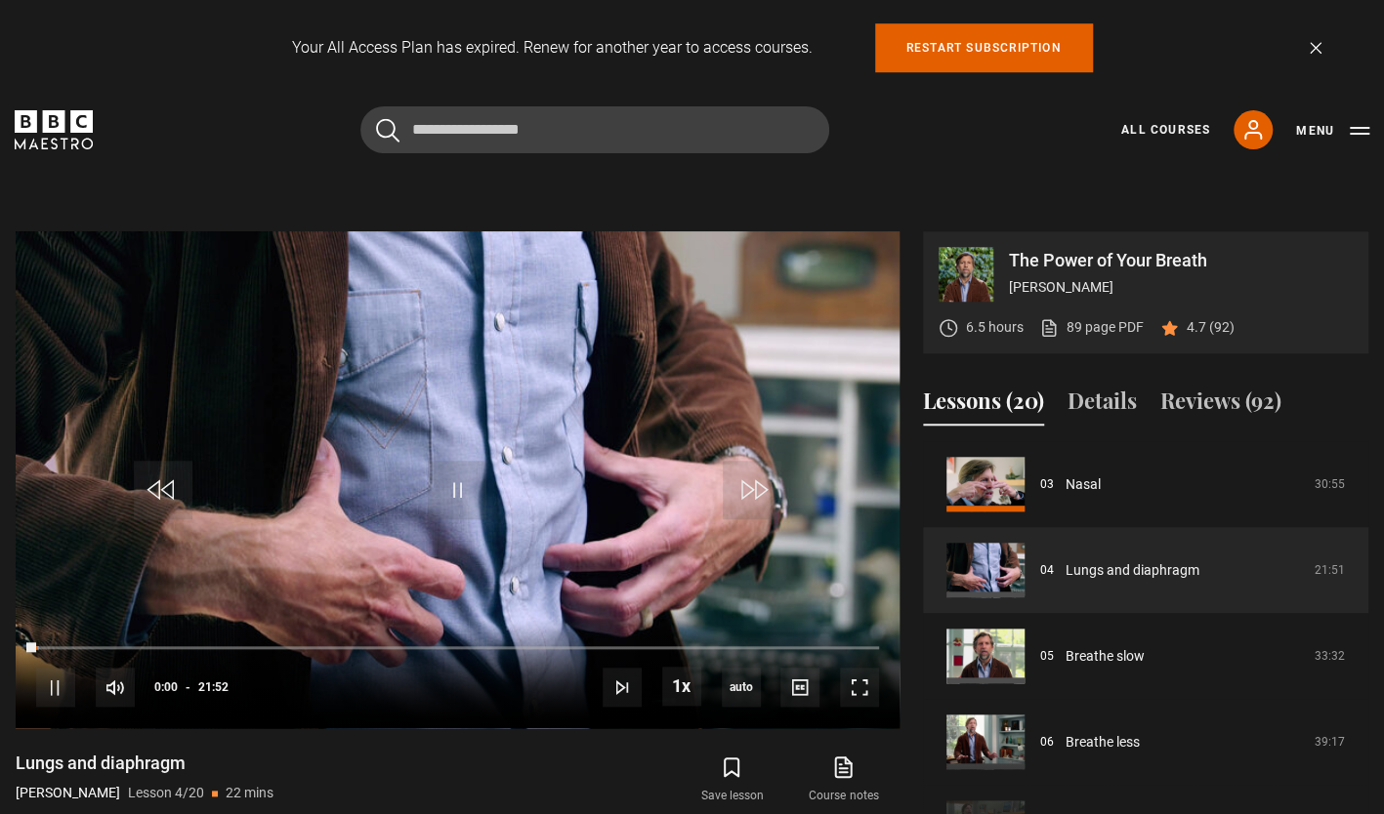
scroll to position [766, 0]
